Goal: Task Accomplishment & Management: Manage account settings

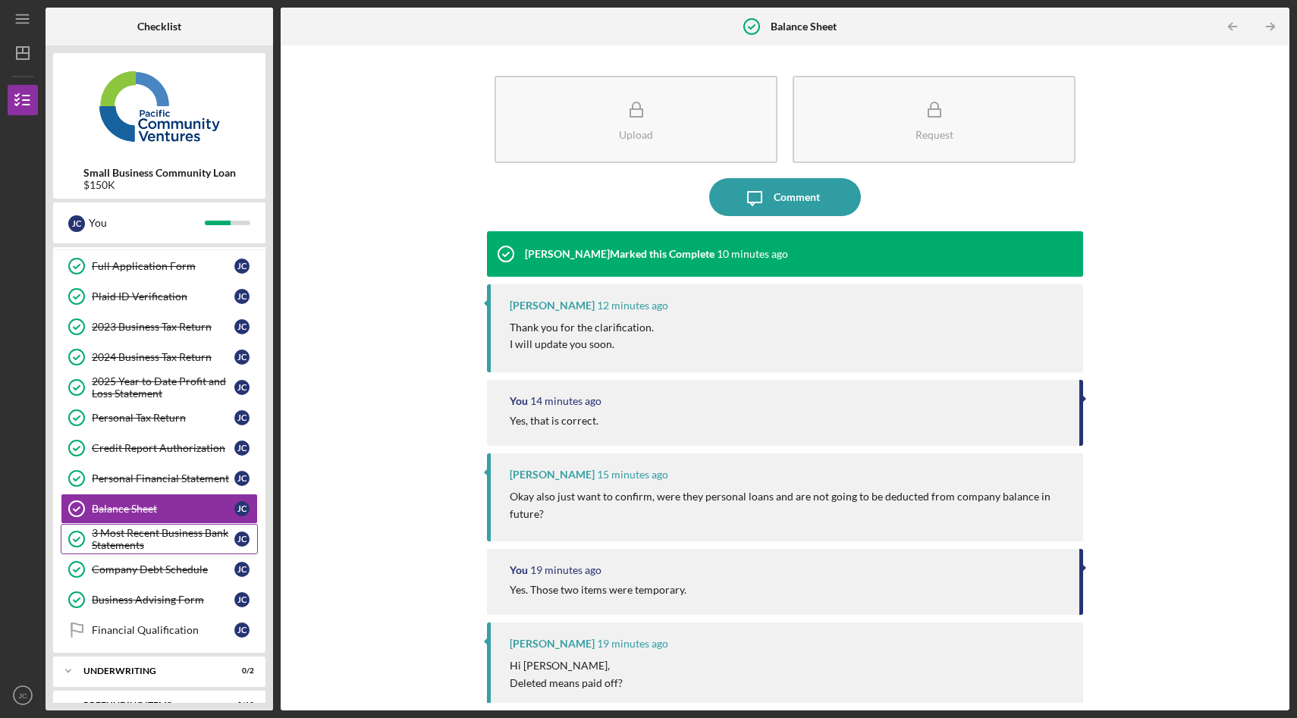
click at [162, 536] on div "3 Most Recent Business Bank Statements" at bounding box center [163, 539] width 143 height 24
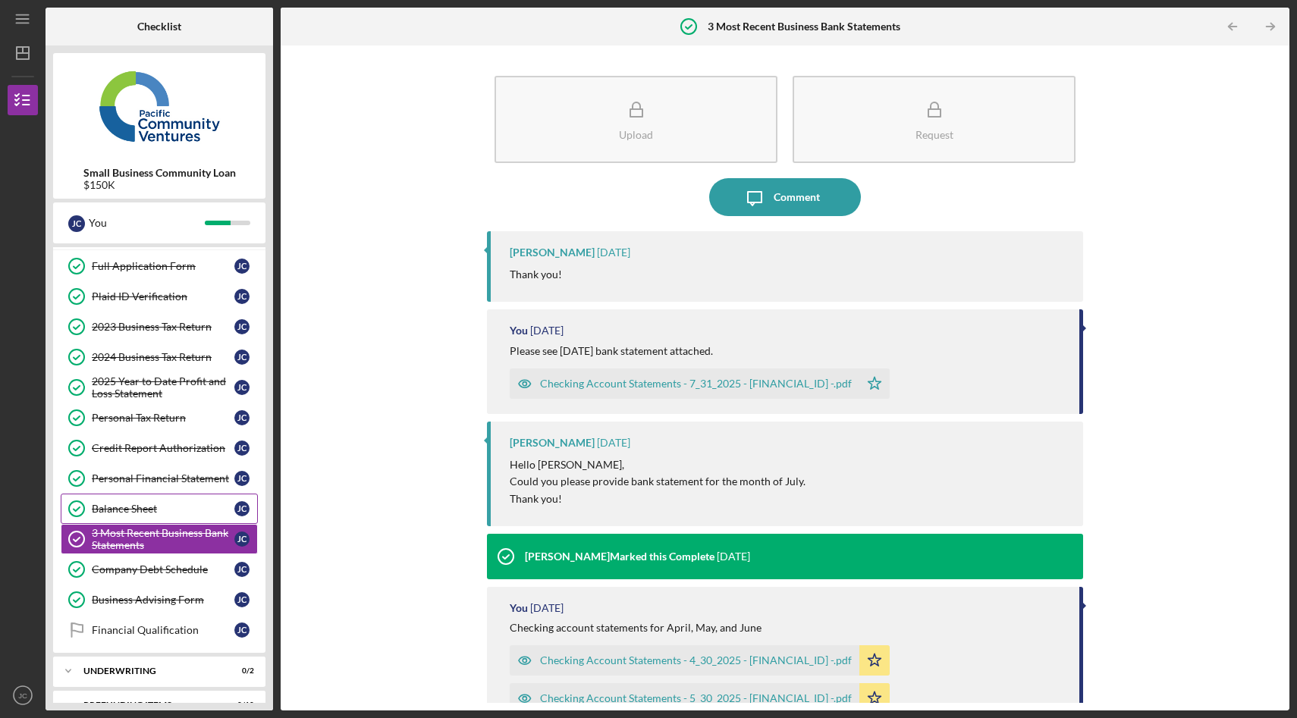
click at [156, 511] on div "Balance Sheet" at bounding box center [163, 509] width 143 height 12
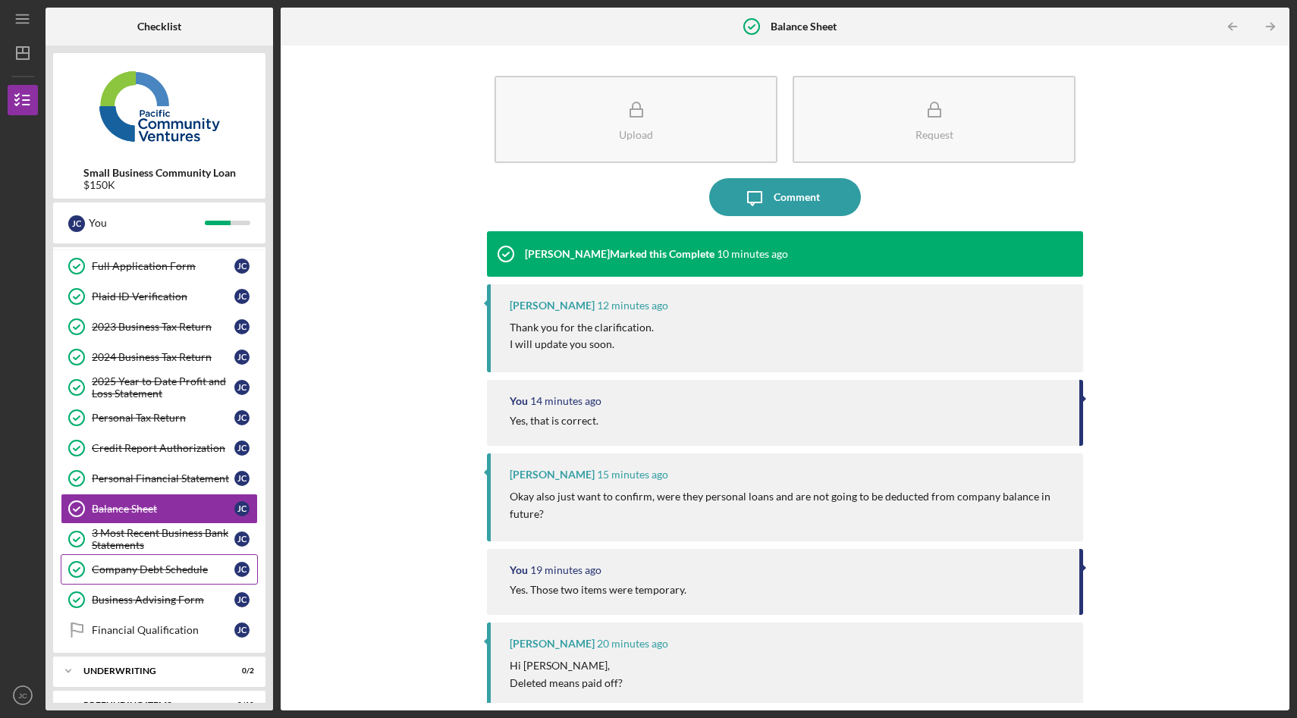
scroll to position [87, 0]
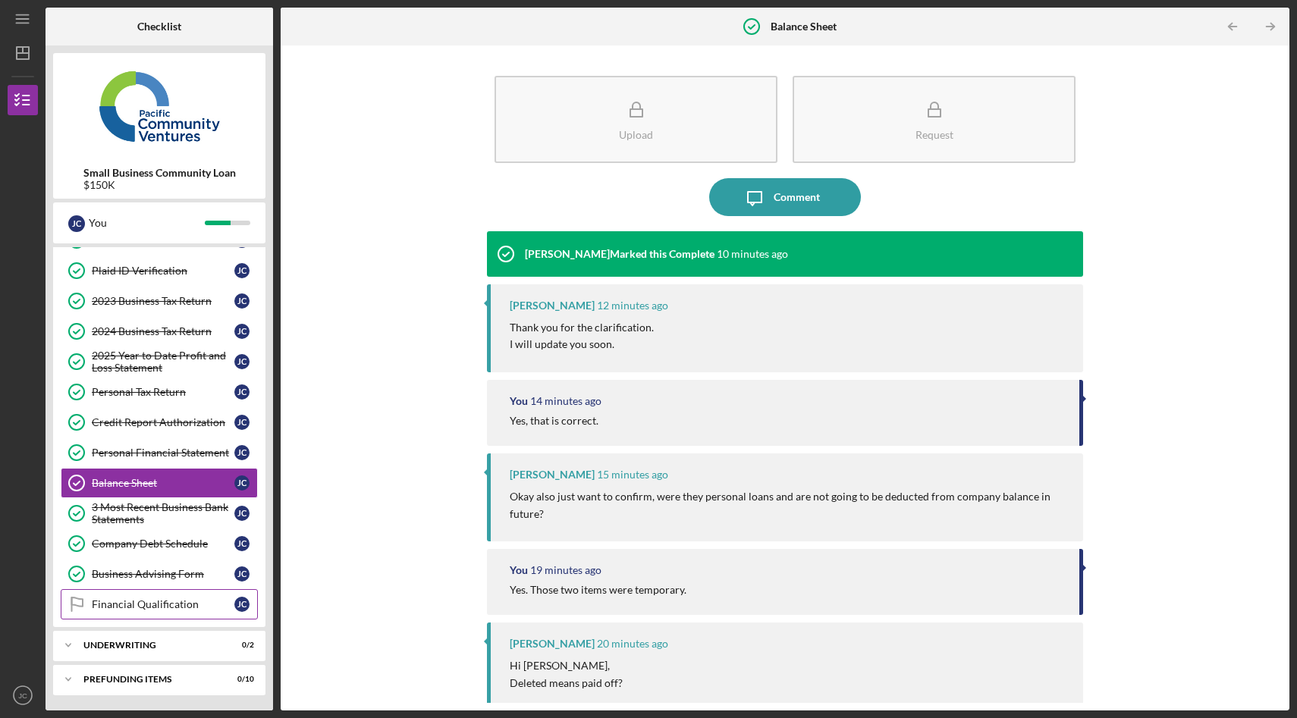
click at [150, 608] on div "Financial Qualification" at bounding box center [163, 605] width 143 height 12
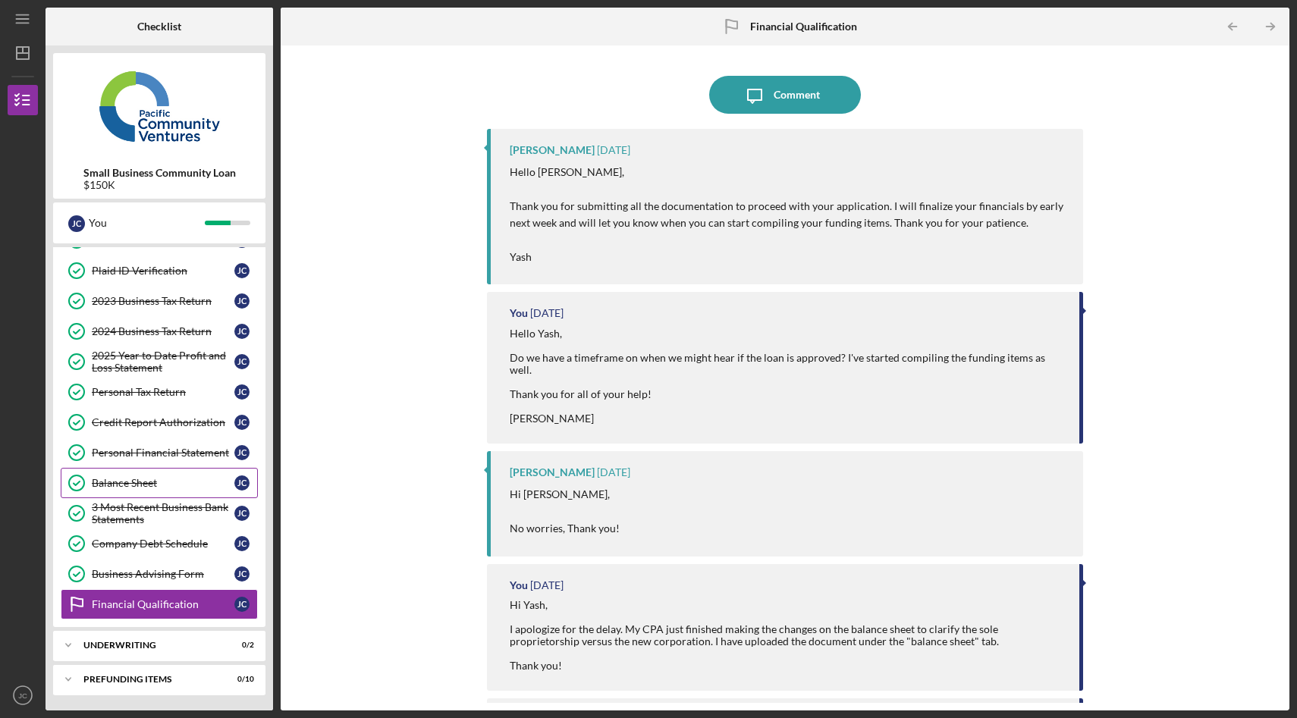
click at [140, 482] on div "Balance Sheet" at bounding box center [163, 483] width 143 height 12
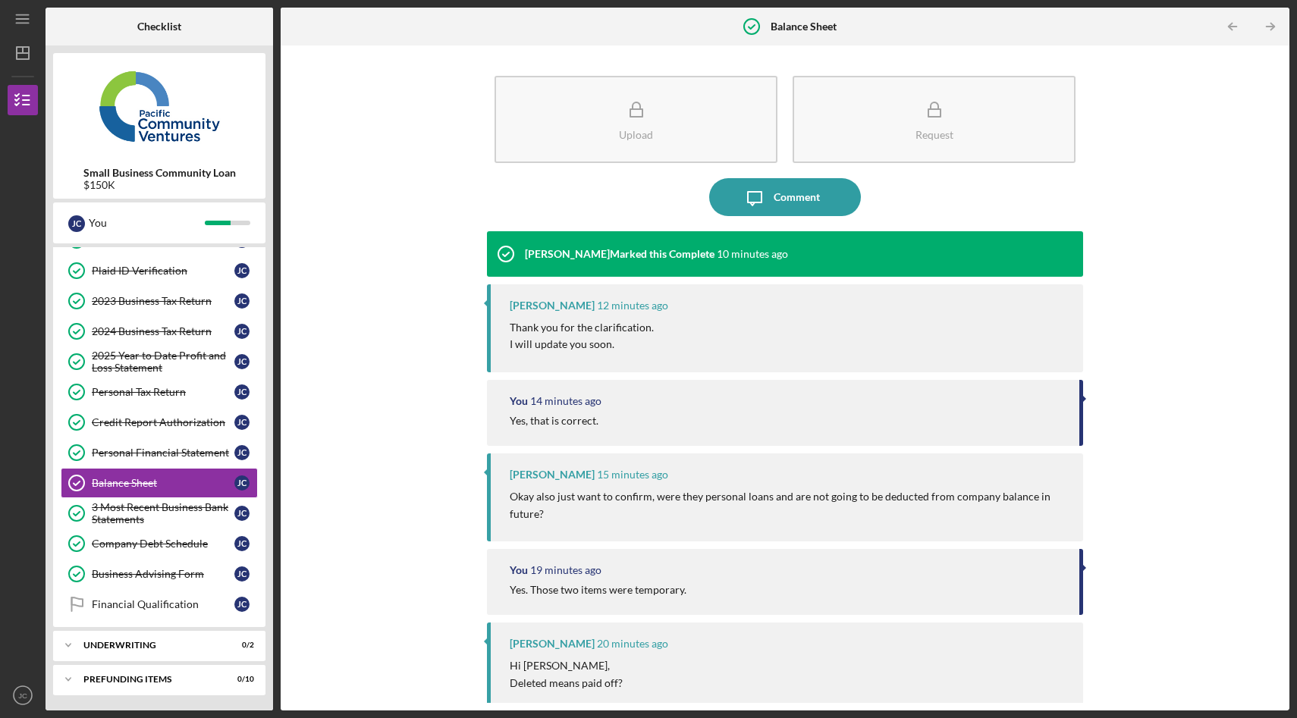
click at [699, 329] on div "Thank you for the clarification. I will update you soon." at bounding box center [789, 336] width 558 height 34
click at [797, 200] on div "Comment" at bounding box center [797, 197] width 46 height 38
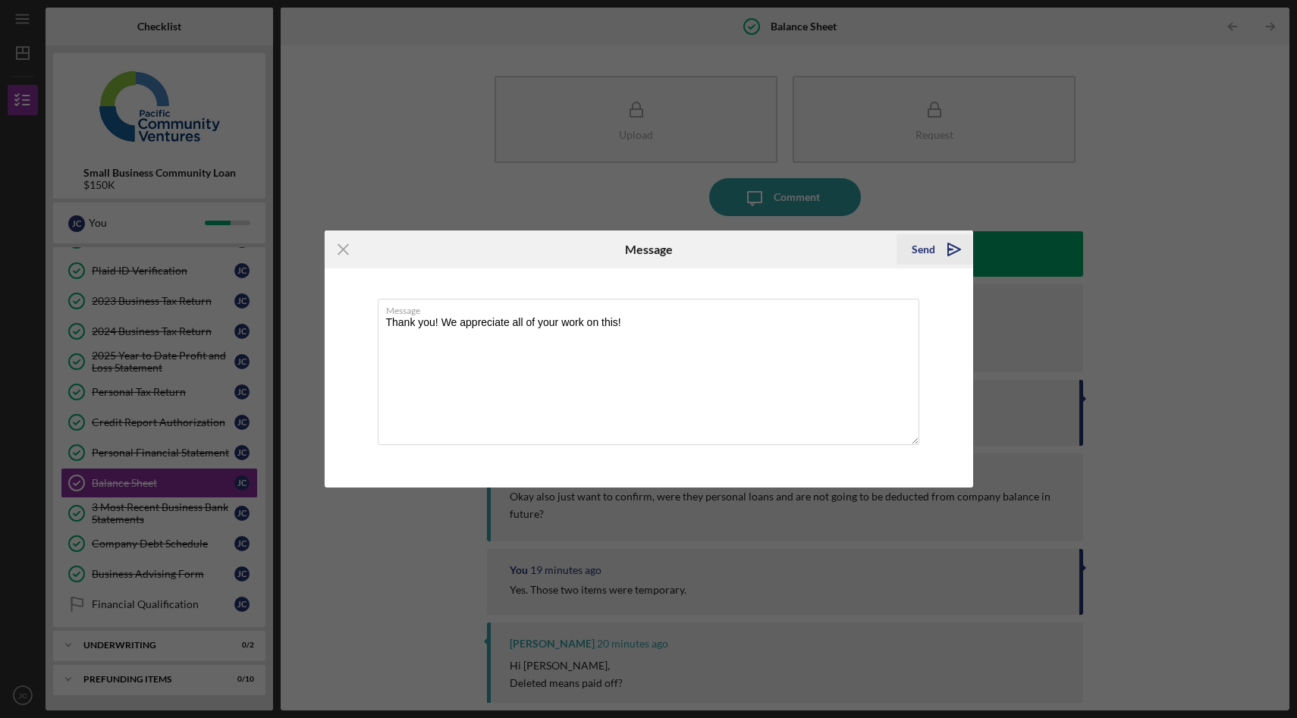
type textarea "Thank you! We appreciate all of your work on this!"
click at [944, 256] on icon "Icon/icon-invite-send" at bounding box center [954, 250] width 38 height 38
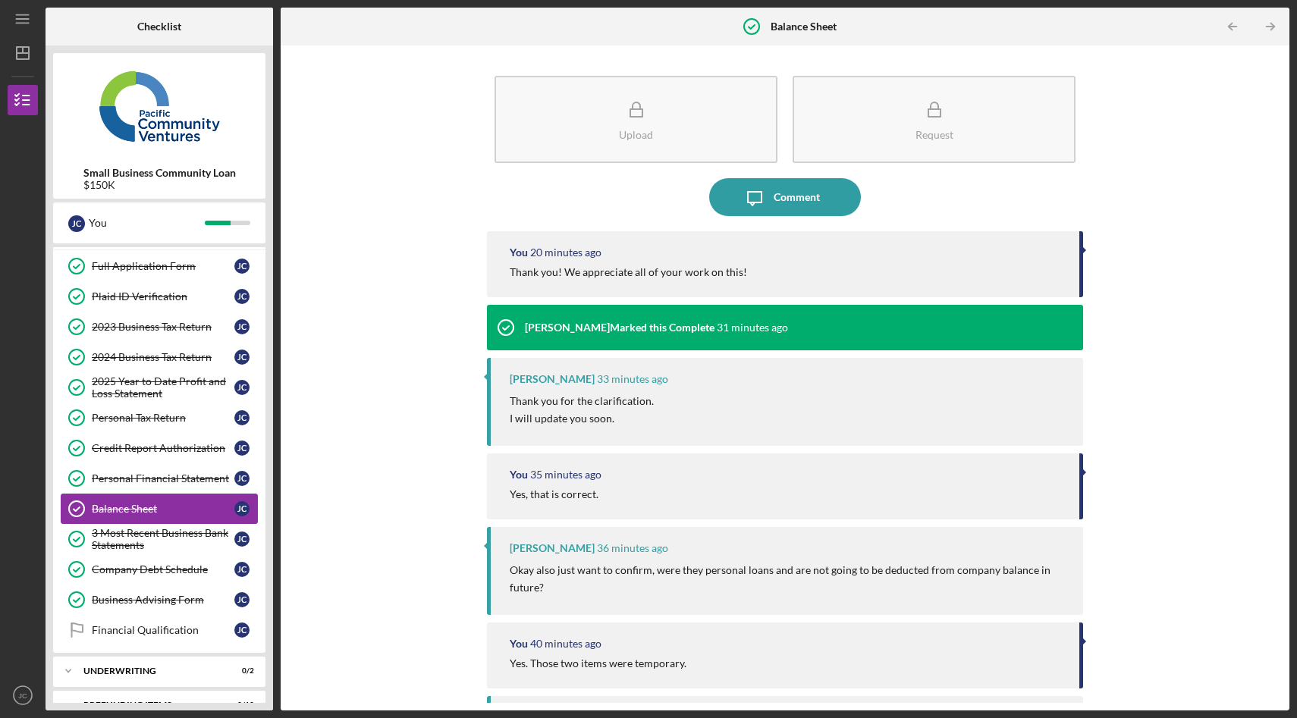
scroll to position [87, 0]
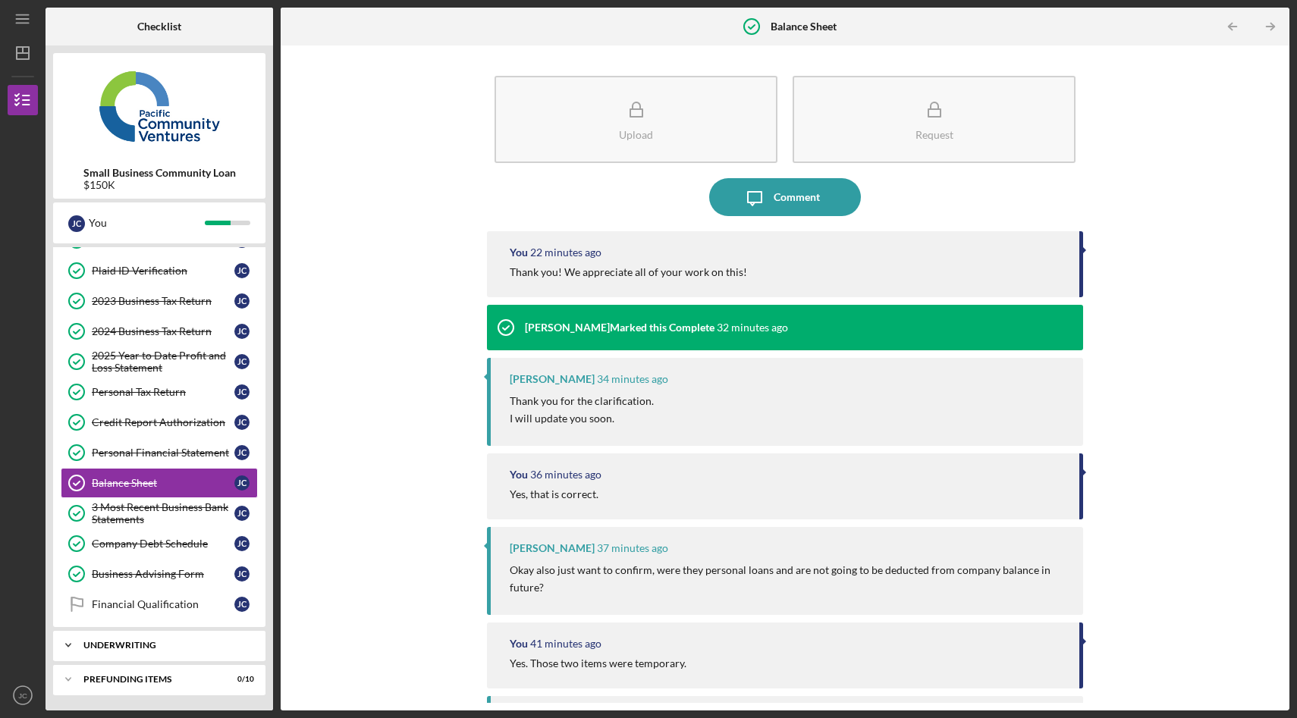
click at [152, 645] on div "Underwriting" at bounding box center [164, 645] width 163 height 9
click at [162, 609] on div "Financial Qualification" at bounding box center [163, 605] width 143 height 12
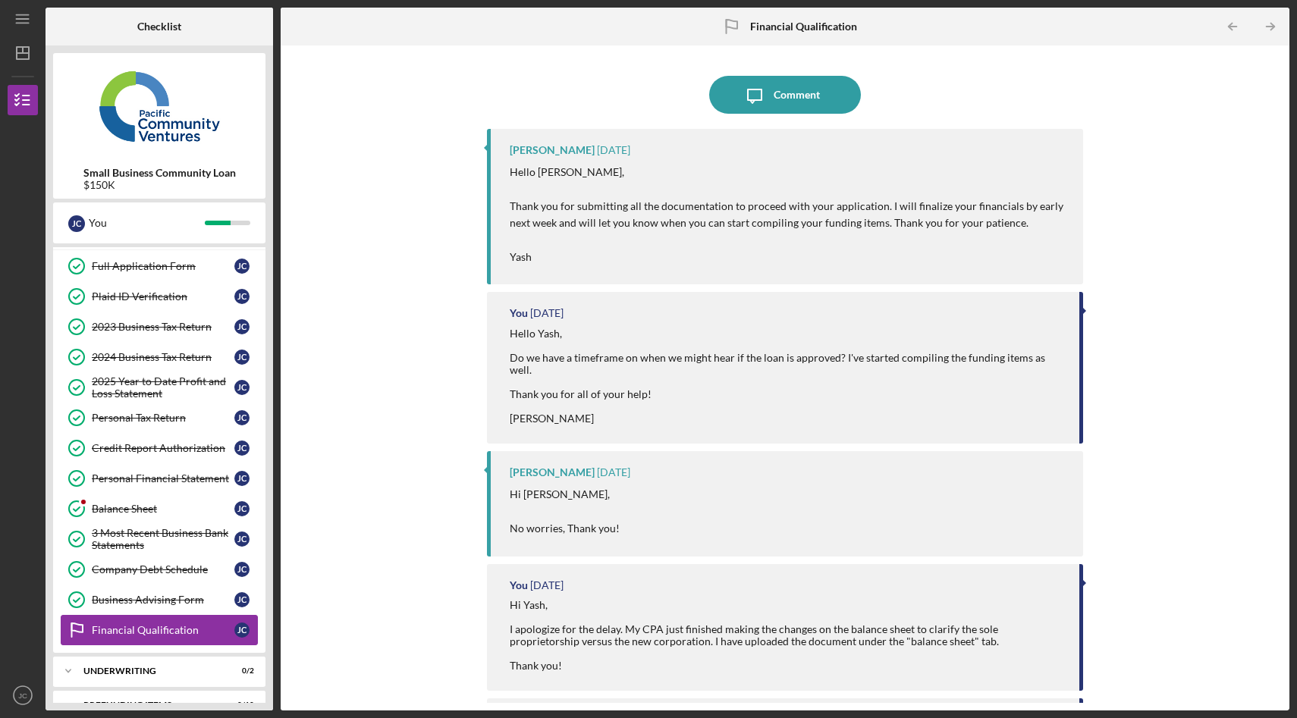
scroll to position [80, 0]
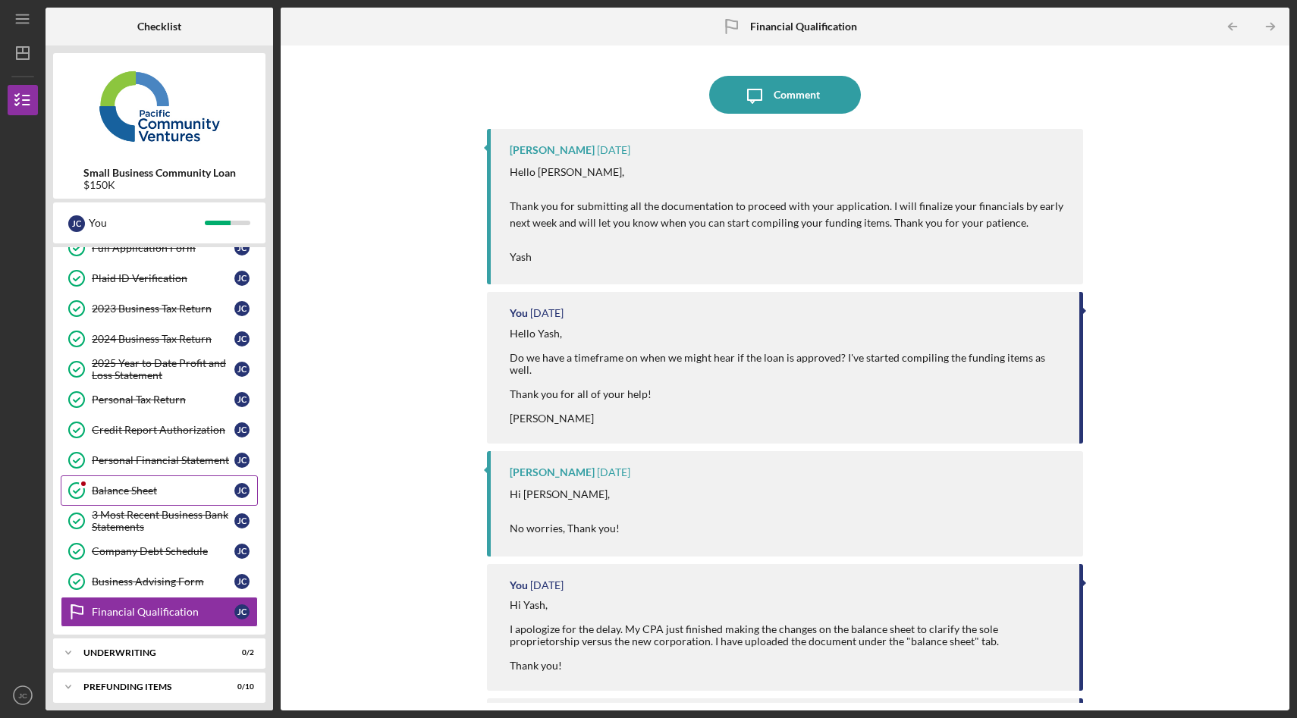
click at [143, 495] on div "Balance Sheet" at bounding box center [163, 491] width 143 height 12
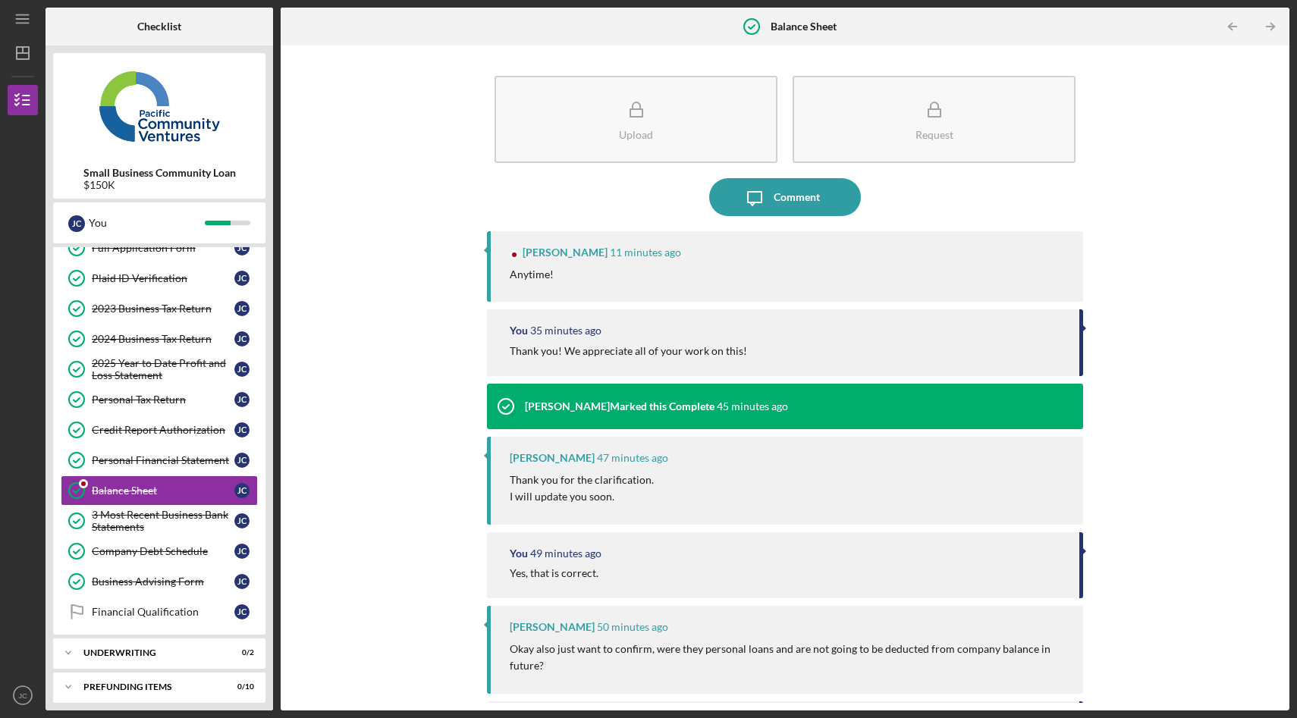
click at [657, 281] on div "Anytime!" at bounding box center [789, 274] width 558 height 17
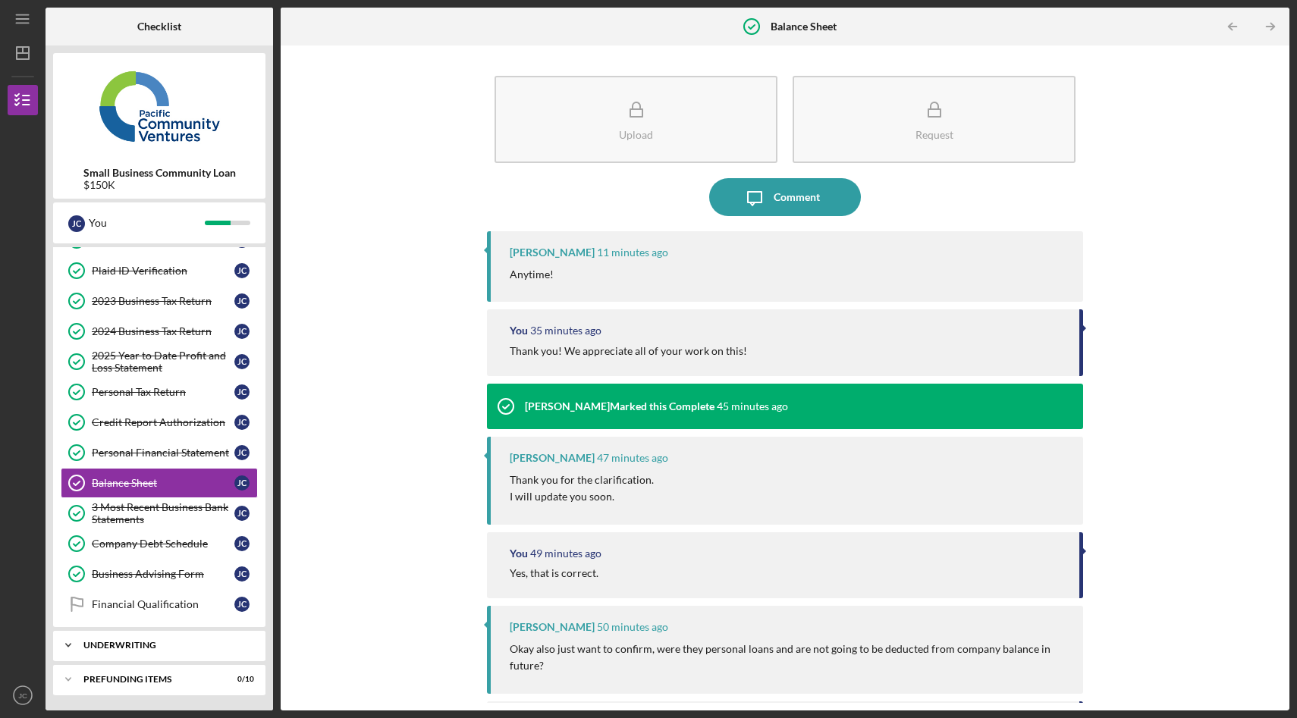
click at [152, 651] on div "Icon/Expander Underwriting 0 / 2" at bounding box center [159, 645] width 212 height 30
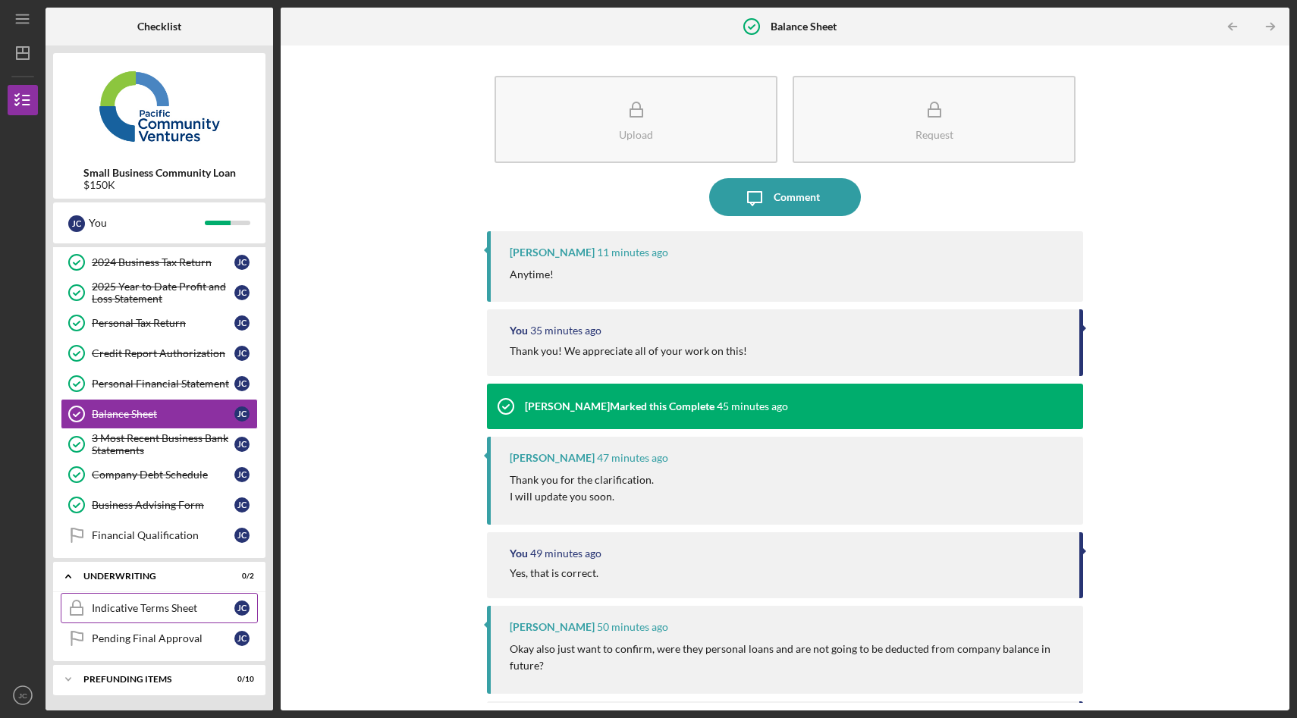
click at [178, 604] on div "Indicative Terms Sheet" at bounding box center [163, 608] width 143 height 12
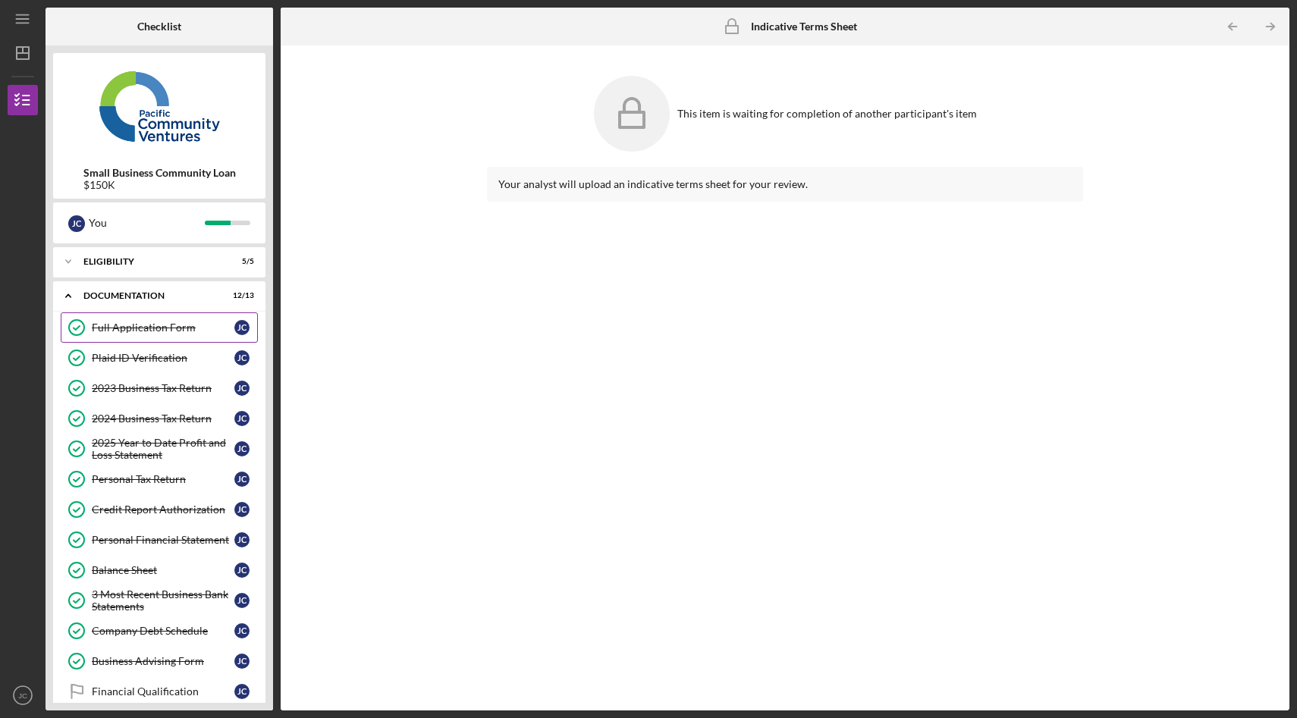
click at [145, 325] on div "Full Application Form" at bounding box center [163, 328] width 143 height 12
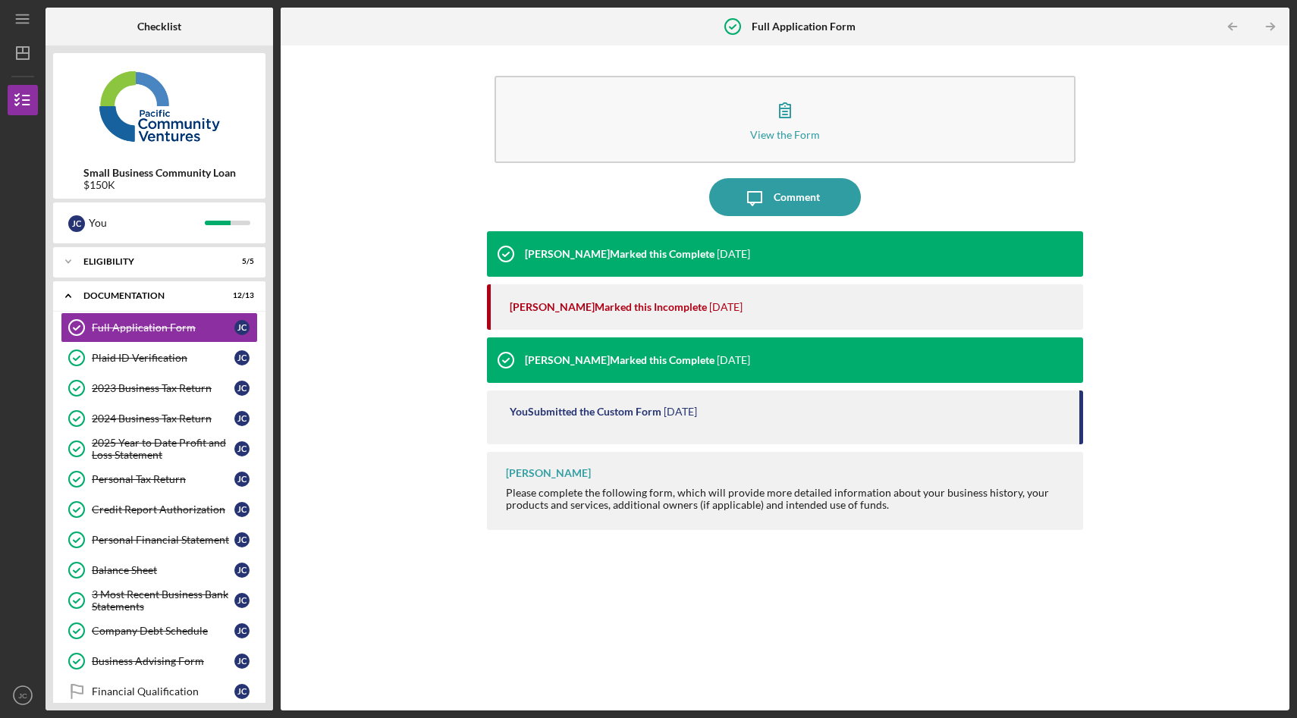
click at [385, 215] on div "View the Form Form Icon/Message Comment Yash Abichandani Marked this Complete 2…" at bounding box center [785, 378] width 994 height 650
click at [370, 247] on div "View the Form Form Icon/Message Comment Yash Abichandani Marked this Complete 2…" at bounding box center [785, 378] width 994 height 650
click at [374, 232] on div "View the Form Form Icon/Message Comment Yash Abichandani Marked this Complete 2…" at bounding box center [785, 378] width 994 height 650
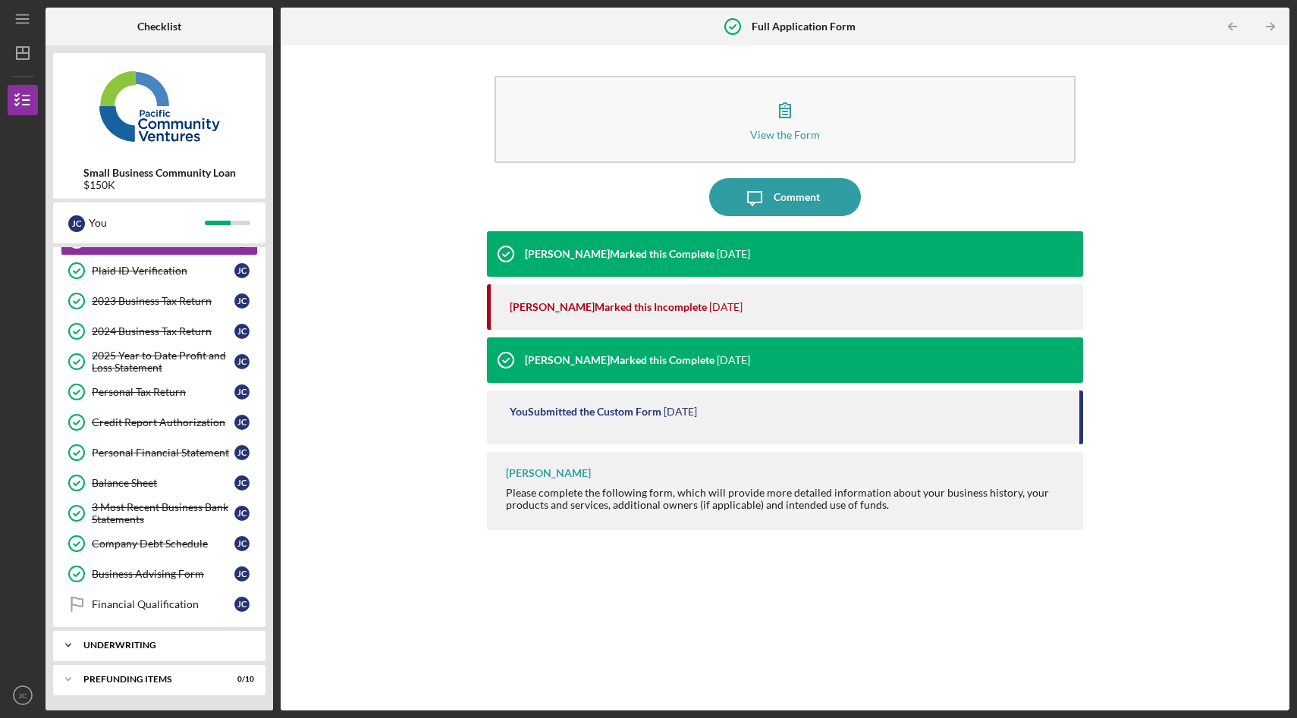
click at [151, 646] on div "Underwriting" at bounding box center [164, 645] width 163 height 9
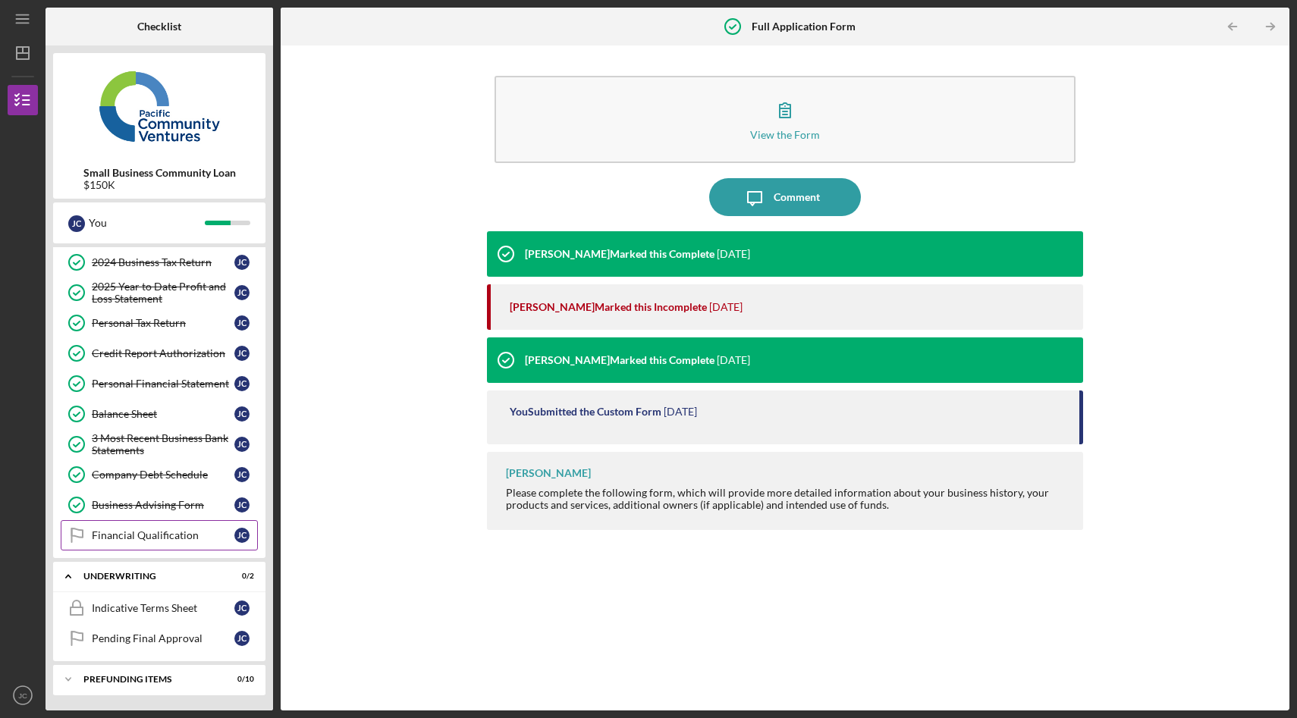
click at [151, 538] on div "Financial Qualification" at bounding box center [163, 536] width 143 height 12
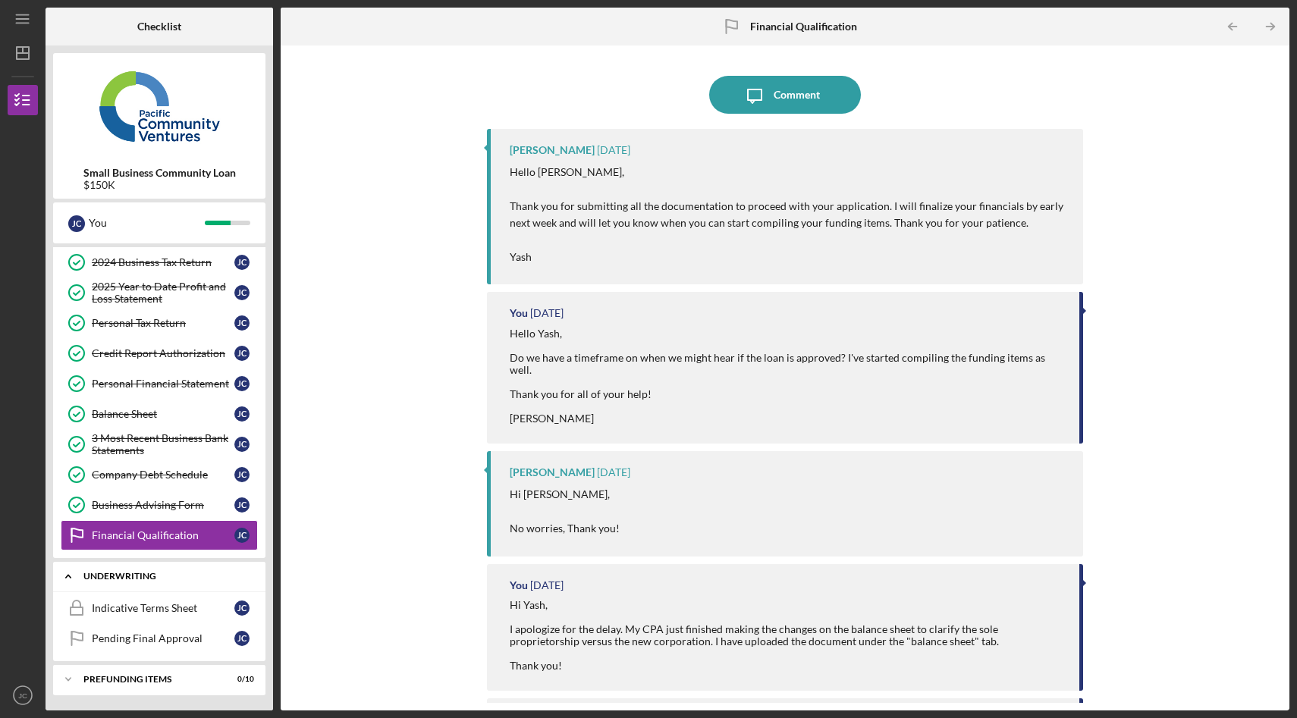
click at [132, 584] on div "Icon/Expander Underwriting 0 / 2" at bounding box center [159, 576] width 212 height 31
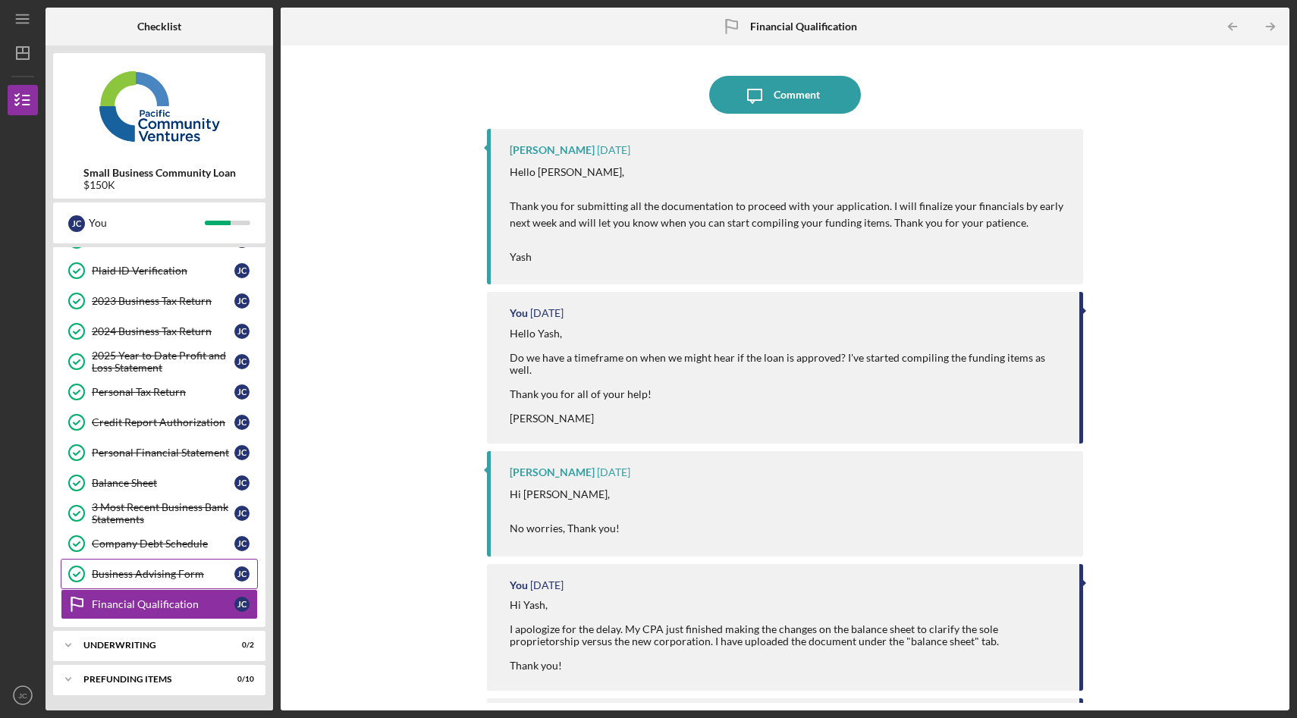
scroll to position [87, 0]
